Goal: Find specific page/section

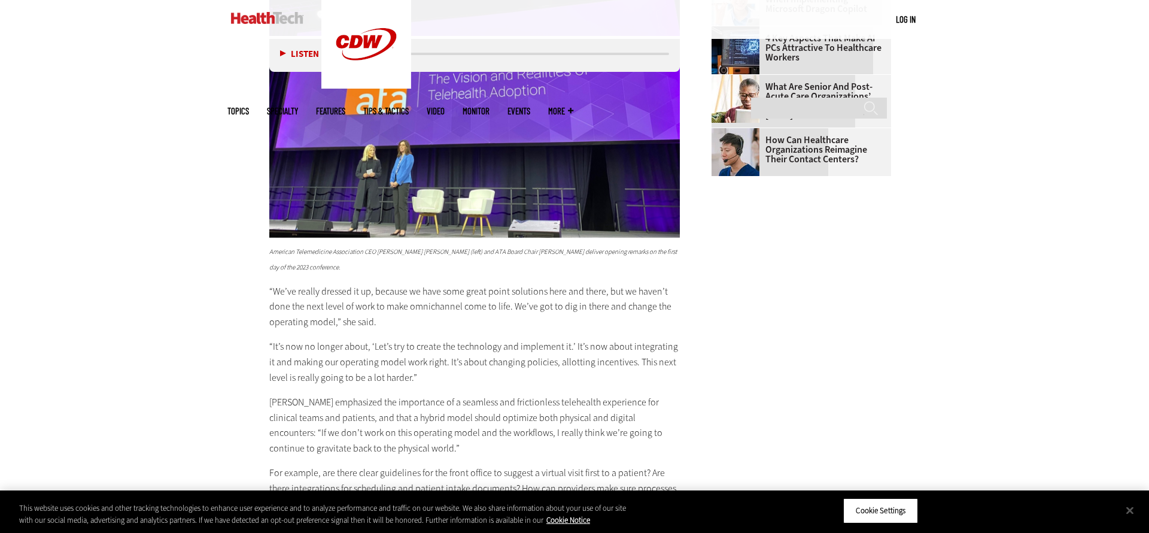
scroll to position [3115, 0]
